Goal: Manage account settings

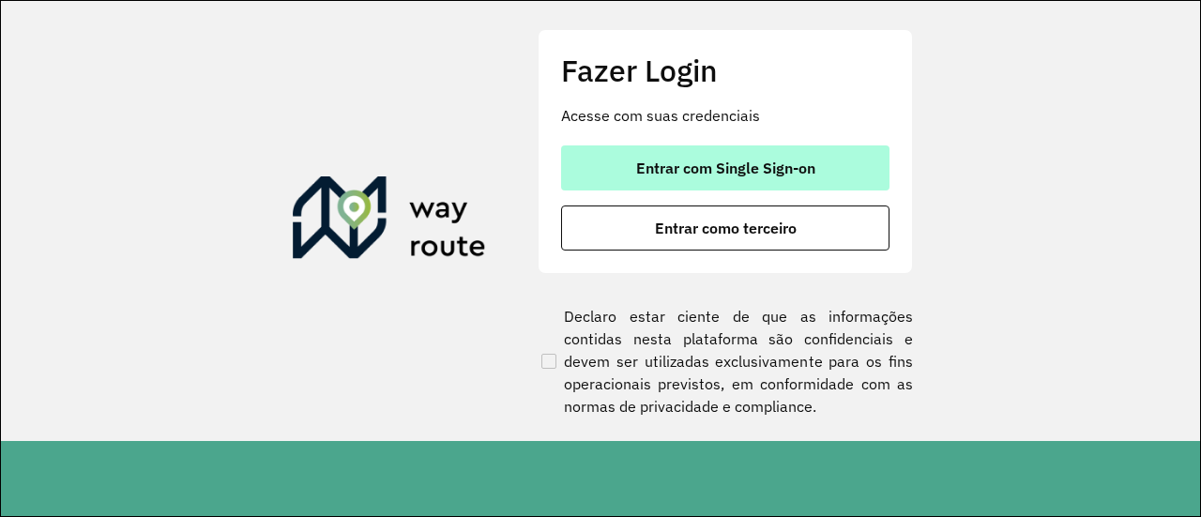
click at [662, 153] on button "Entrar com Single Sign-on" at bounding box center [725, 167] width 328 height 45
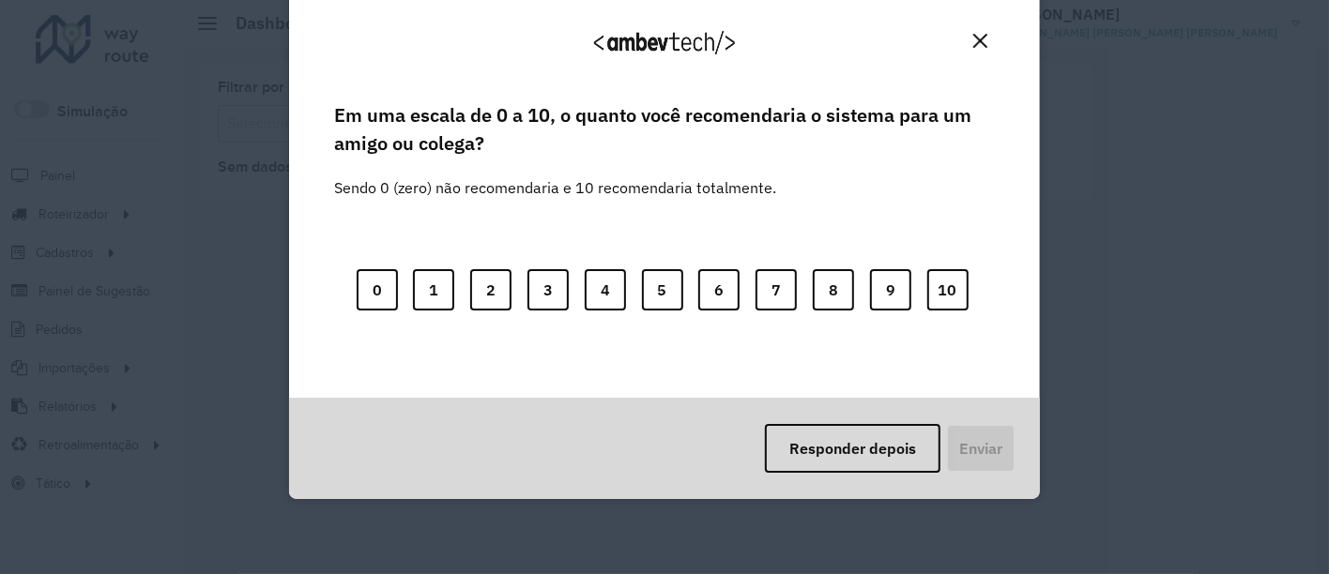
click at [970, 45] on button "Close" at bounding box center [979, 40] width 29 height 29
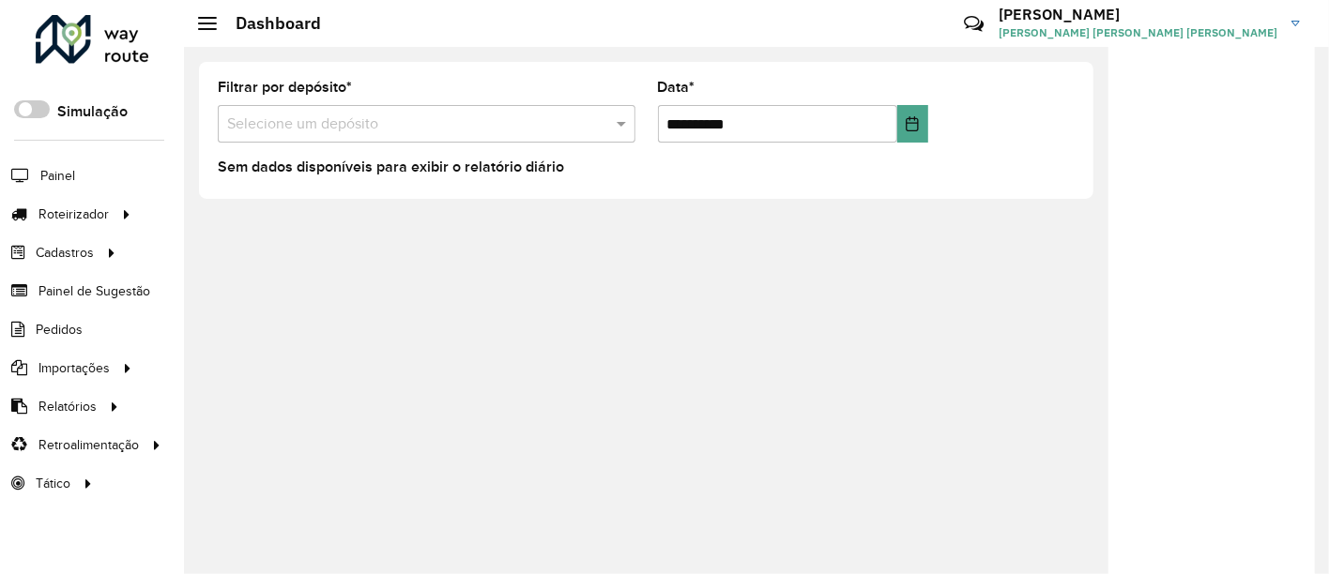
drag, startPoint x: 1211, startPoint y: 2, endPoint x: 955, endPoint y: 131, distance: 287.0
click at [955, 131] on formly-group "**********" at bounding box center [645, 119] width 879 height 77
click at [1266, 28] on span "[PERSON_NAME] [PERSON_NAME] [PERSON_NAME]" at bounding box center [1137, 32] width 279 height 17
click at [1270, 209] on span at bounding box center [1268, 207] width 36 height 18
